Goal: Information Seeking & Learning: Learn about a topic

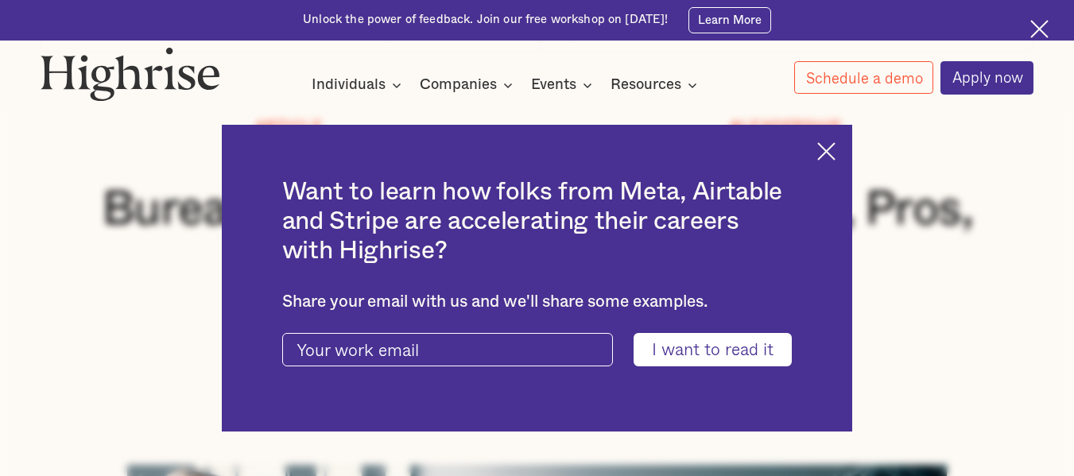
scroll to position [132, 0]
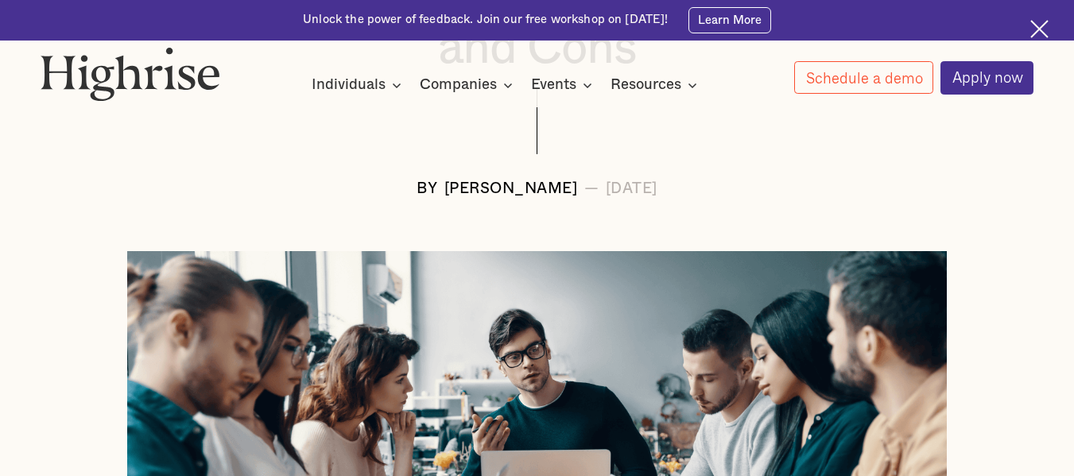
scroll to position [356, 0]
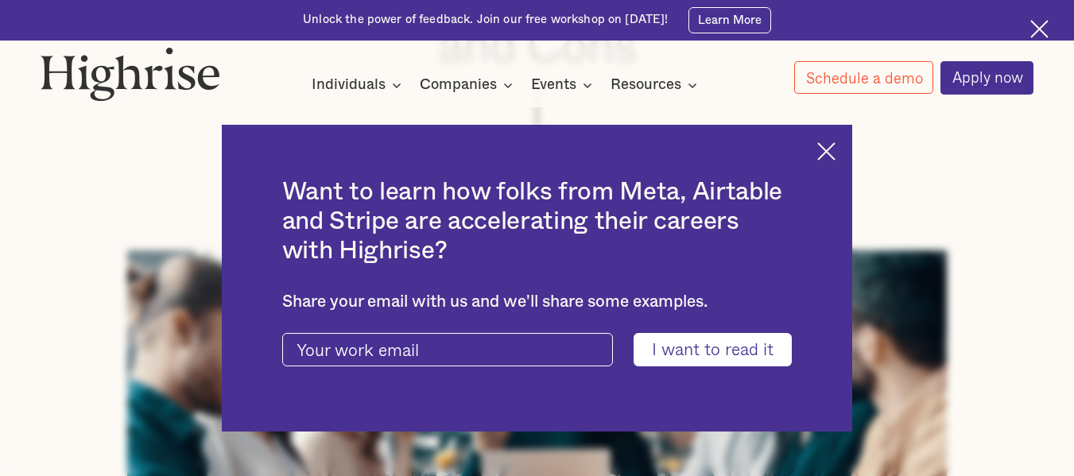
click at [840, 165] on div "Want to learn how folks from Meta, Airtable and Stripe are accelerating their c…" at bounding box center [537, 279] width 631 height 308
click at [842, 135] on div "Want to learn how folks from Meta, Airtable and Stripe are accelerating their c…" at bounding box center [537, 279] width 631 height 308
click at [835, 146] on img at bounding box center [826, 151] width 18 height 18
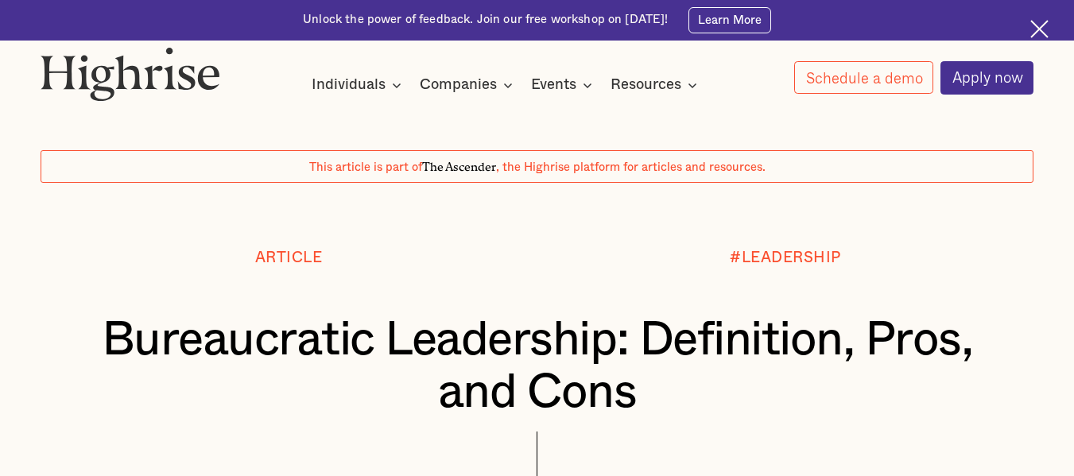
scroll to position [0, 0]
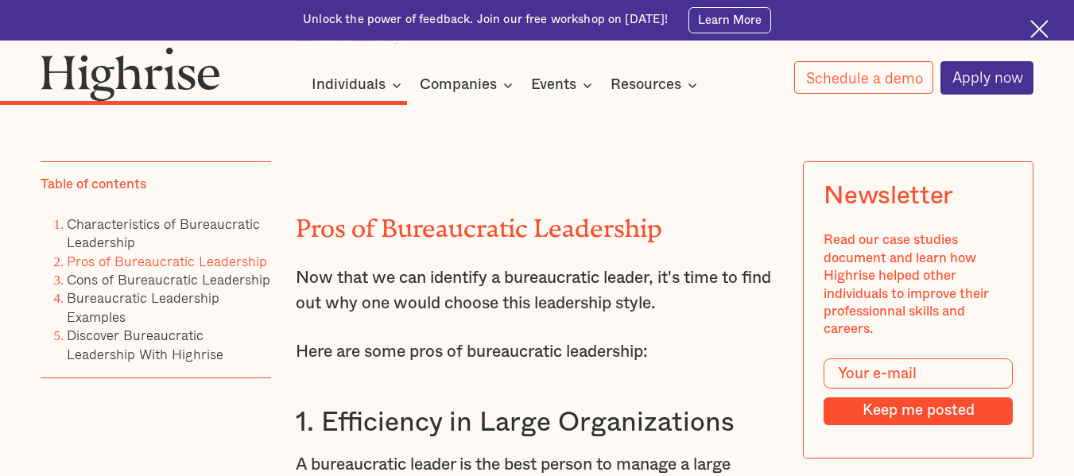
scroll to position [5150, 0]
